Goal: Transaction & Acquisition: Subscribe to service/newsletter

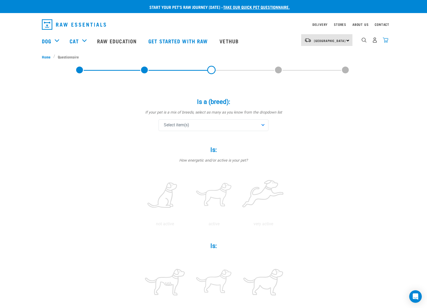
click at [384, 41] on img "dropdown navigation" at bounding box center [384, 39] width 5 height 5
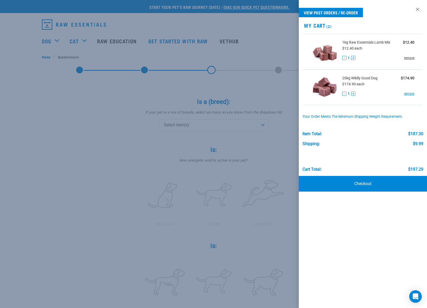
click at [408, 58] on link "remove" at bounding box center [409, 58] width 10 height 5
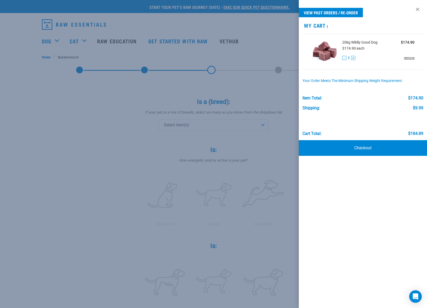
click at [407, 56] on link "remove" at bounding box center [409, 58] width 10 height 5
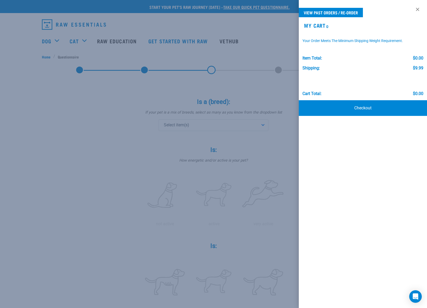
click at [72, 37] on div at bounding box center [213, 154] width 427 height 308
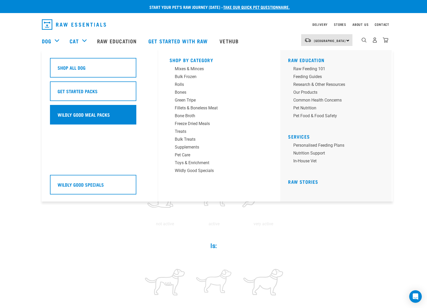
click at [105, 116] on h5 "Wildly Good Meal Packs" at bounding box center [84, 114] width 52 height 7
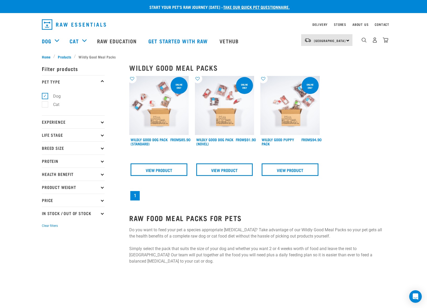
click at [167, 101] on img at bounding box center [158, 105] width 59 height 59
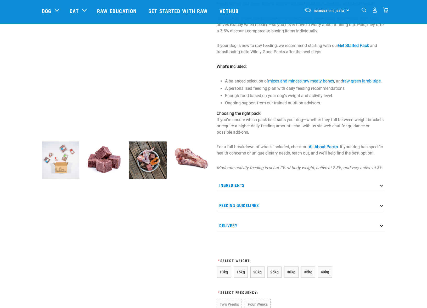
scroll to position [145, 0]
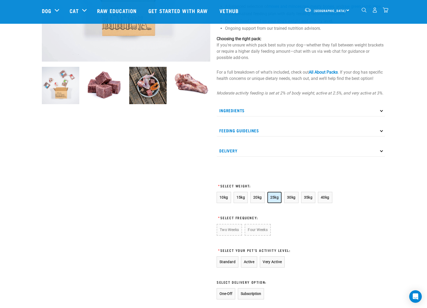
click at [276, 200] on span "25kg" at bounding box center [274, 198] width 9 height 4
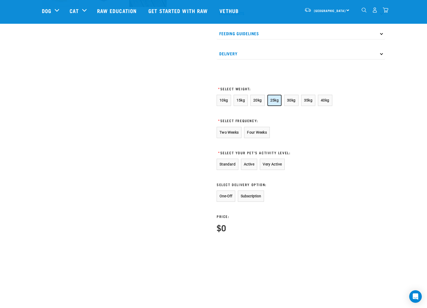
scroll to position [257, 0]
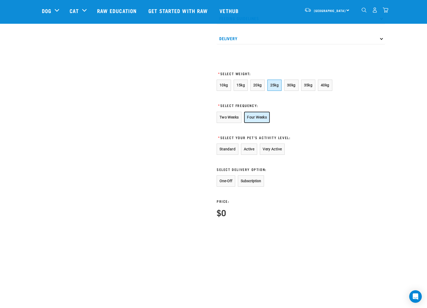
click at [261, 122] on button "Four Weeks" at bounding box center [257, 117] width 26 height 11
click at [224, 155] on button "Standard" at bounding box center [227, 149] width 22 height 11
click at [250, 187] on button "Subscription" at bounding box center [251, 181] width 26 height 11
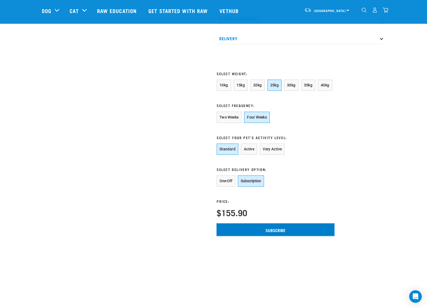
click at [273, 236] on input "Subscribe" at bounding box center [275, 230] width 118 height 13
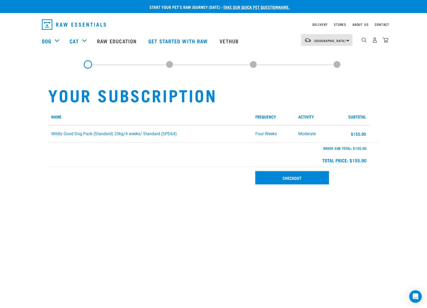
click at [292, 175] on link "Checkout" at bounding box center [291, 177] width 73 height 13
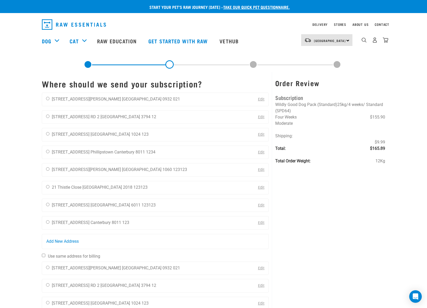
scroll to position [52, 0]
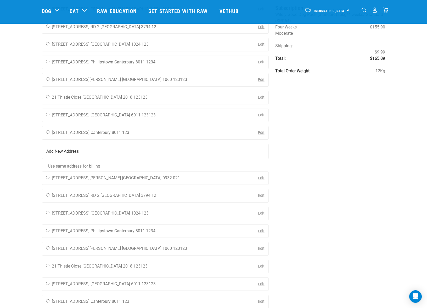
click at [66, 153] on span "Add New Address" at bounding box center [62, 151] width 32 height 6
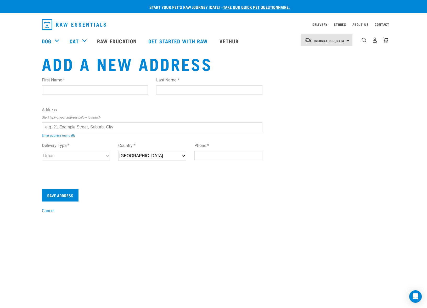
click at [94, 92] on input "First Name *" at bounding box center [95, 89] width 106 height 9
type input "asd"
click at [174, 87] on input "Last Name *" at bounding box center [209, 89] width 106 height 9
type input "asd"
click at [76, 130] on input "text" at bounding box center [152, 127] width 220 height 9
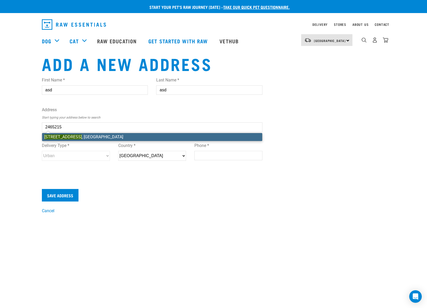
click at [87, 135] on li "[STREET_ADDRESS]" at bounding box center [152, 137] width 220 height 8
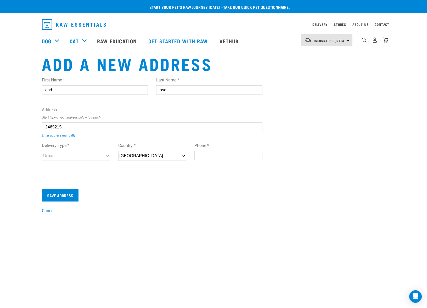
type input "[STREET_ADDRESS]"
type input "[GEOGRAPHIC_DATA]"
select select "AUK"
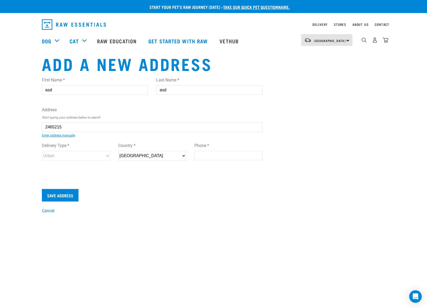
type input "0632"
select select "Urban"
type input "[STREET_ADDRESS]"
click at [201, 154] on input "Phone *" at bounding box center [228, 155] width 68 height 9
type input "123"
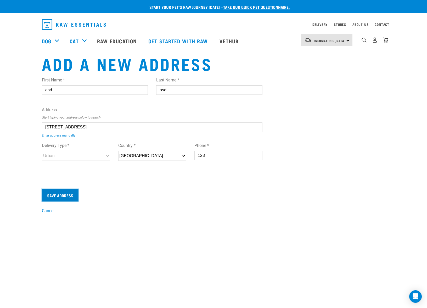
click at [71, 196] on input "Save Address" at bounding box center [60, 195] width 37 height 13
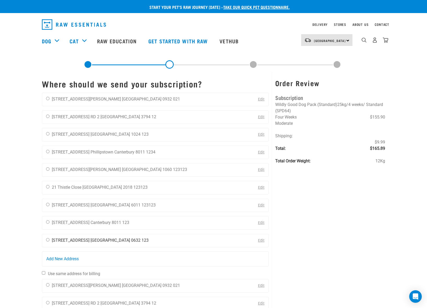
click at [48, 240] on input "radio" at bounding box center [47, 239] width 3 height 3
radio input "true"
click at [43, 272] on input "Use same address for billing" at bounding box center [43, 273] width 3 height 3
checkbox input "true"
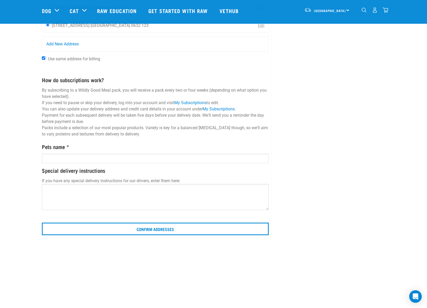
scroll to position [180, 0]
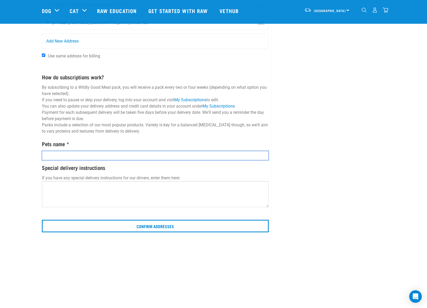
click at [110, 155] on input "text" at bounding box center [155, 155] width 227 height 9
type input "asd"
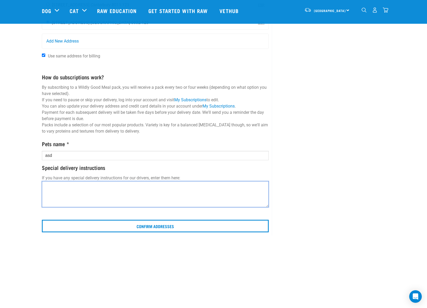
click at [99, 198] on textarea at bounding box center [155, 194] width 227 height 26
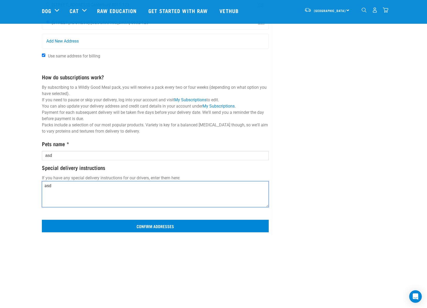
type textarea "asd"
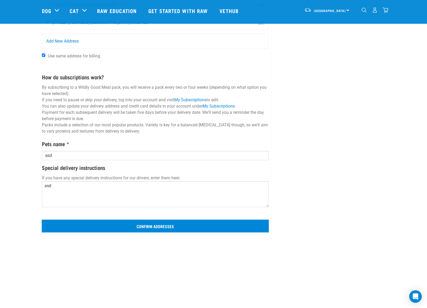
click at [137, 225] on input "Confirm addresses" at bounding box center [155, 226] width 227 height 13
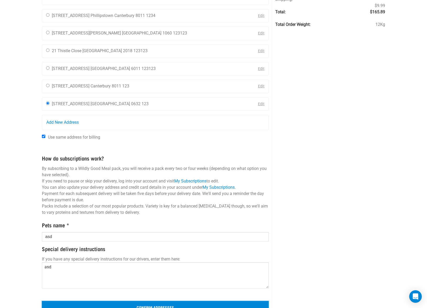
scroll to position [0, 0]
